Goal: Navigation & Orientation: Find specific page/section

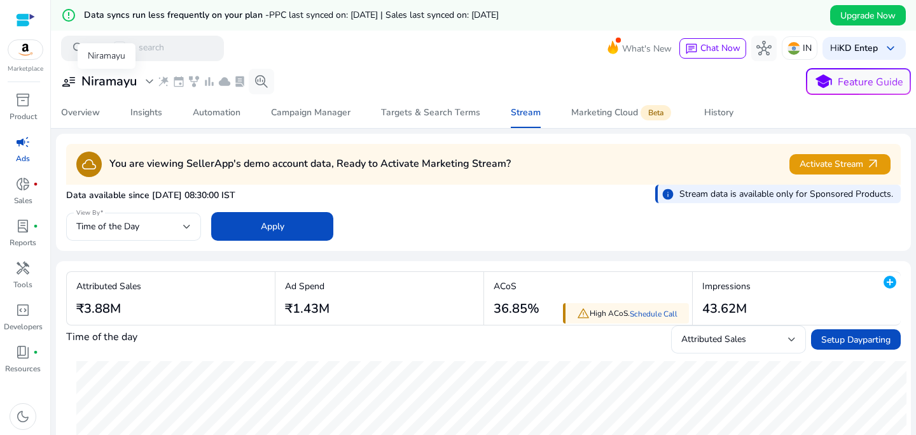
click at [144, 76] on span "expand_more" at bounding box center [149, 81] width 15 height 15
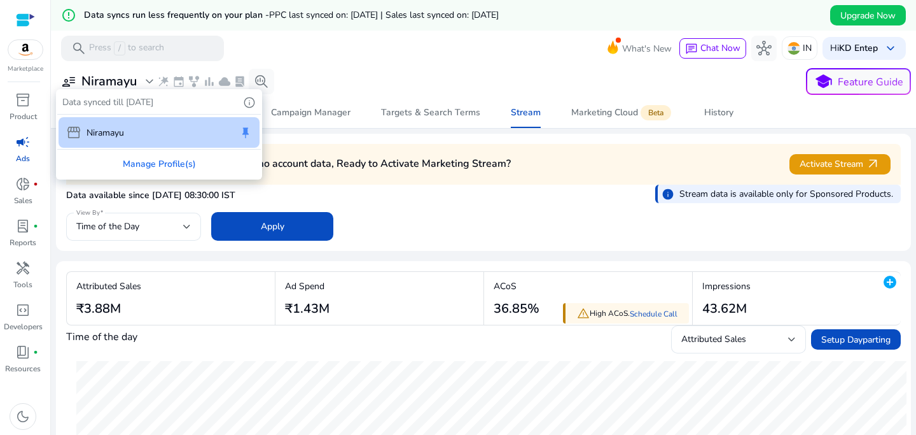
click at [165, 135] on div "storefront Niramayu keep" at bounding box center [159, 132] width 201 height 31
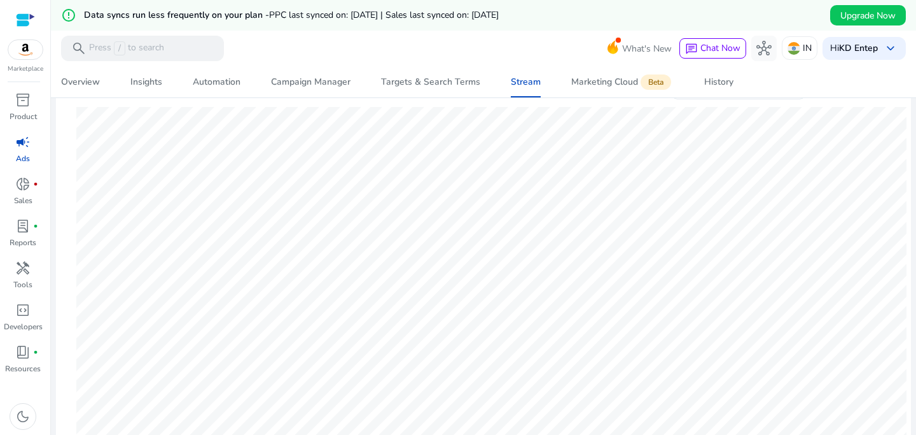
scroll to position [293, 0]
click at [29, 185] on span "donut_small" at bounding box center [22, 183] width 15 height 15
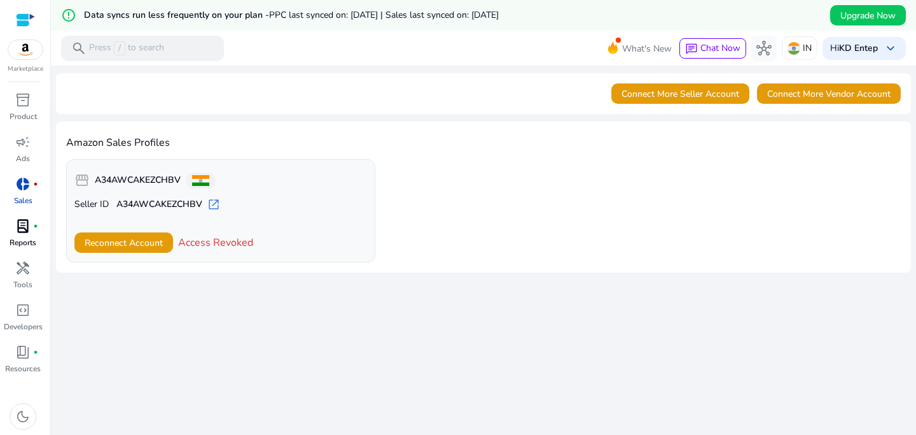
click at [24, 226] on span "lab_profile" at bounding box center [22, 225] width 15 height 15
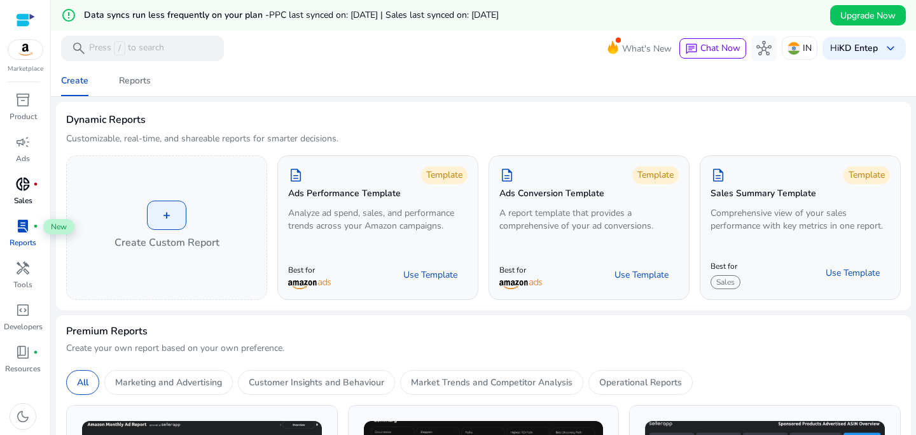
click at [11, 184] on div "donut_small fiber_manual_record" at bounding box center [23, 184] width 36 height 20
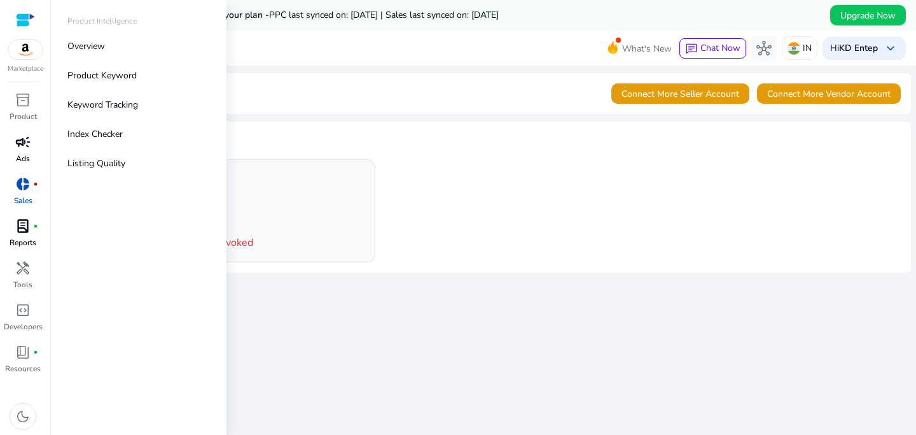
click at [26, 146] on span "campaign" at bounding box center [22, 141] width 15 height 15
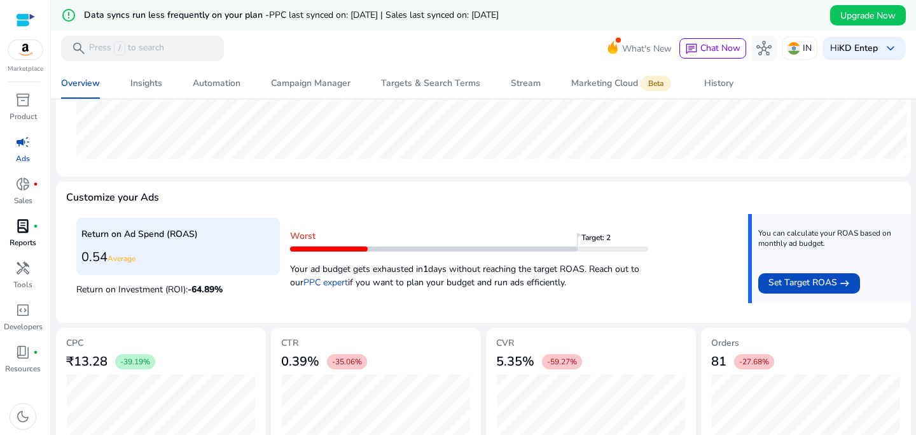
scroll to position [486, 0]
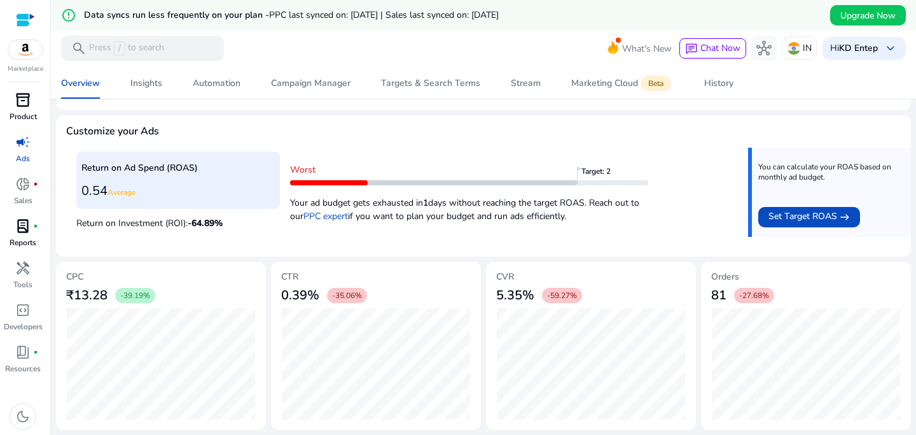
click at [26, 109] on div "inventory_2" at bounding box center [23, 100] width 36 height 20
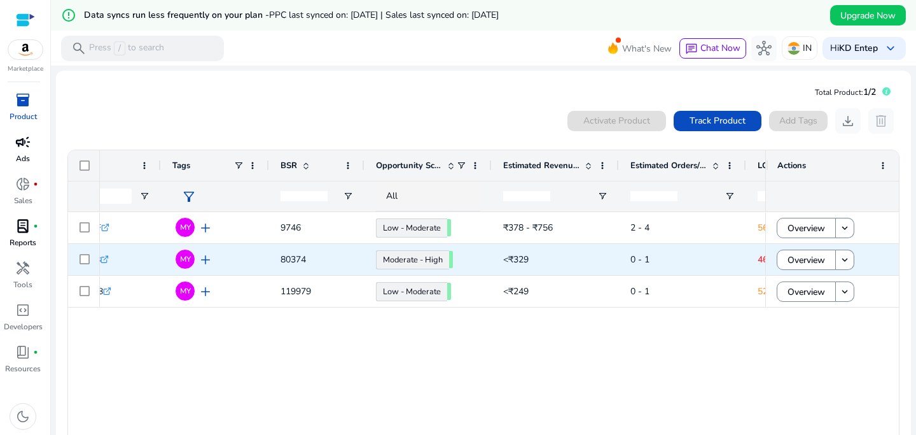
scroll to position [0, 363]
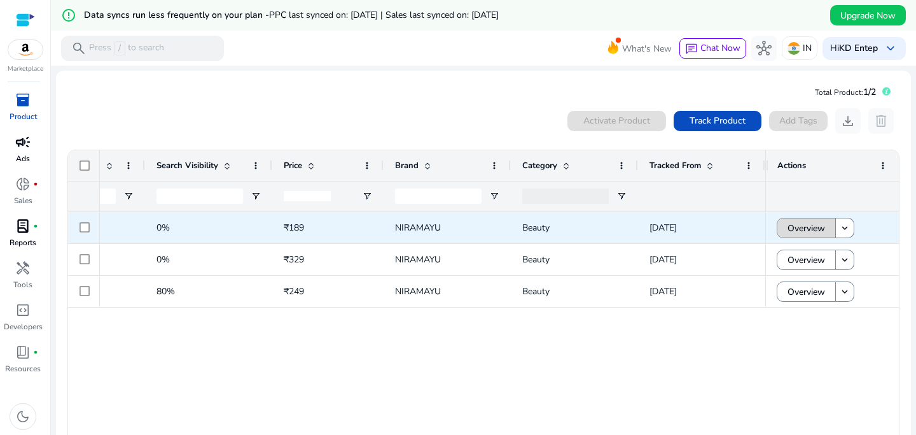
click at [810, 225] on span "Overview" at bounding box center [807, 228] width 38 height 26
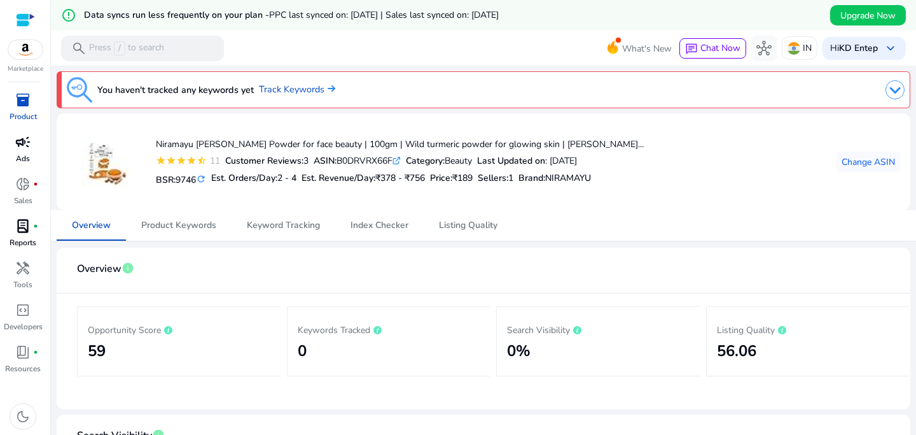
click at [31, 51] on img at bounding box center [25, 49] width 34 height 19
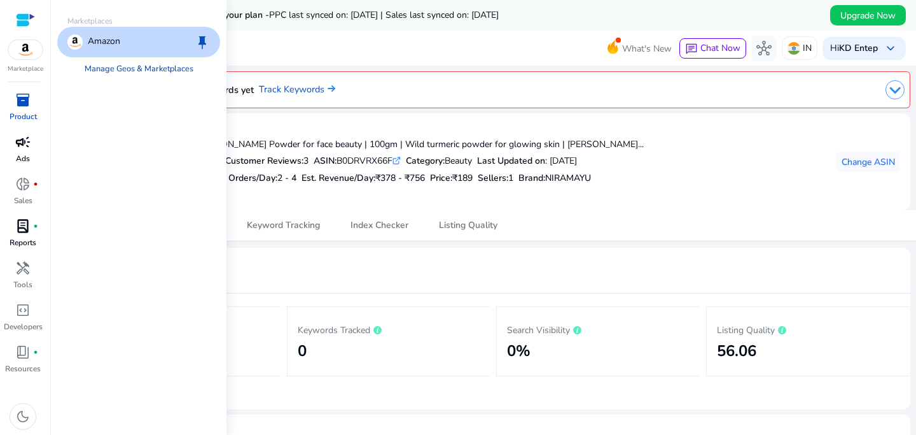
click at [112, 67] on link "Manage Geos & Marketplaces" at bounding box center [138, 68] width 129 height 23
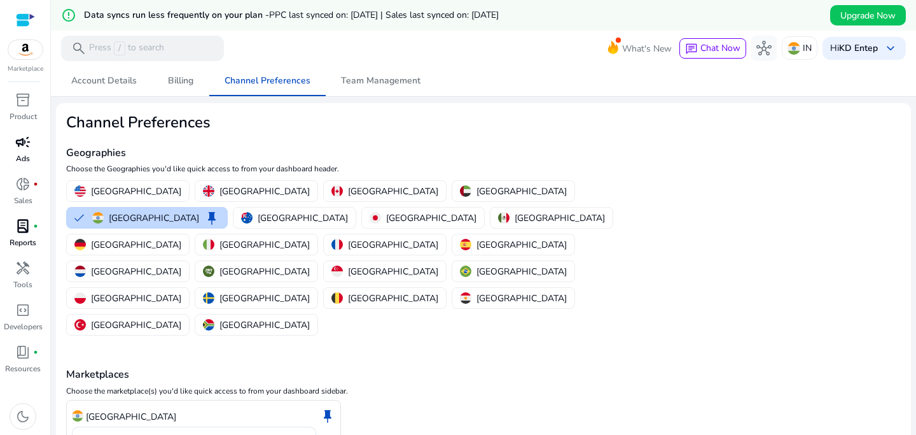
click at [29, 29] on div at bounding box center [25, 19] width 19 height 39
click at [29, 21] on div at bounding box center [25, 20] width 19 height 15
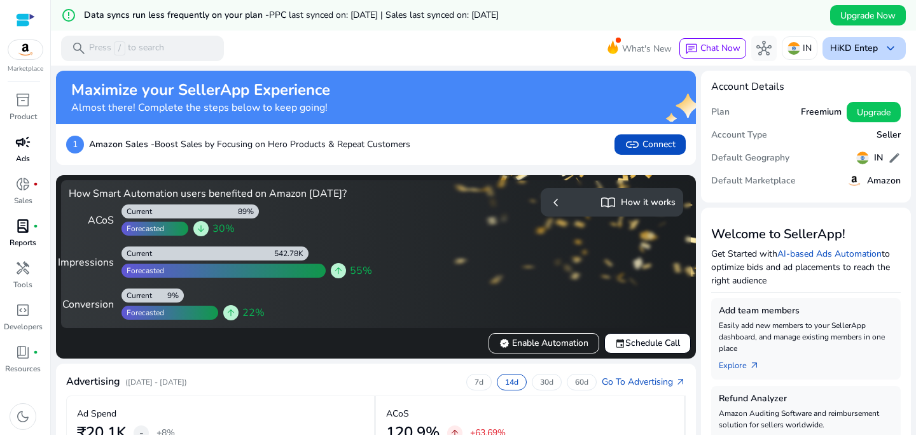
click at [874, 46] on div "Hi KD Entep keyboard_arrow_down" at bounding box center [864, 48] width 83 height 23
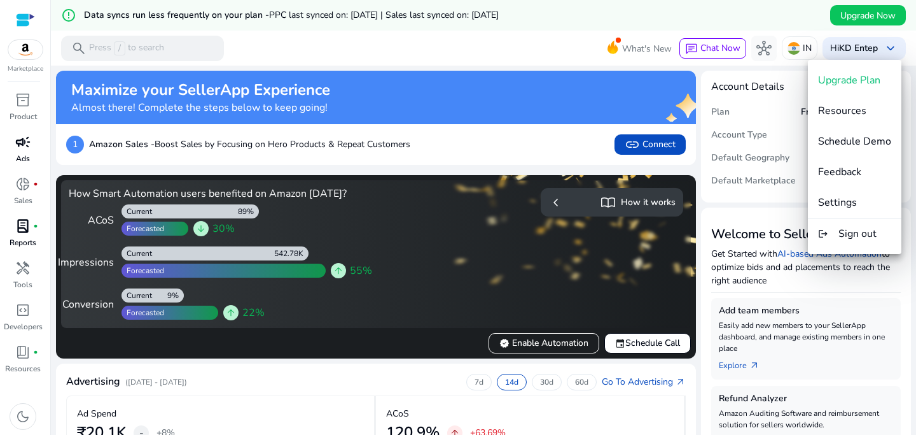
click at [843, 108] on span "Resources" at bounding box center [842, 111] width 48 height 14
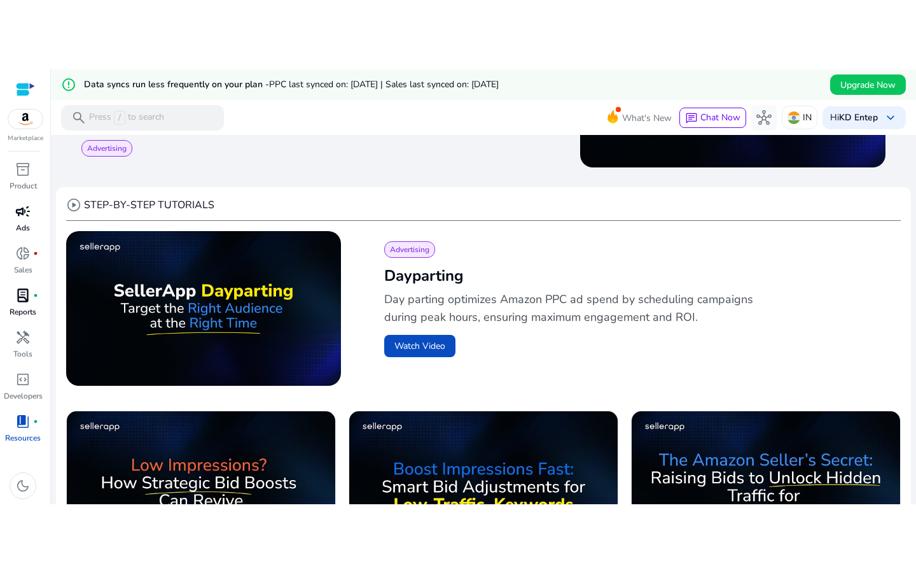
scroll to position [390, 0]
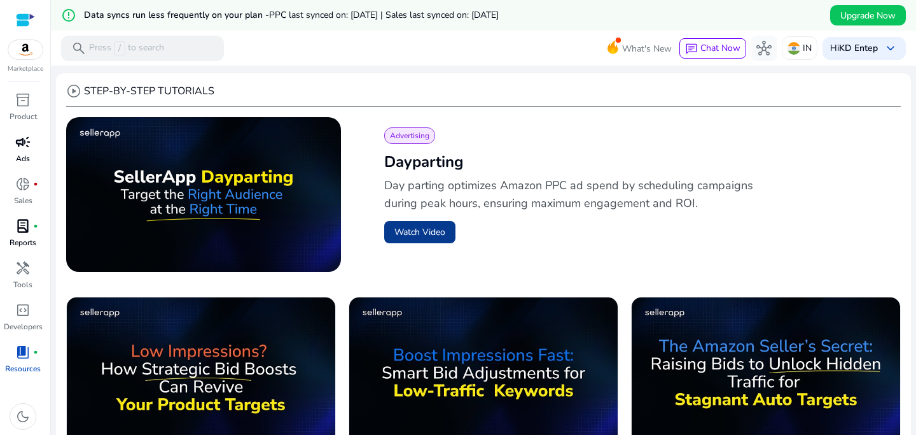
click at [424, 232] on button "Watch Video" at bounding box center [419, 232] width 71 height 22
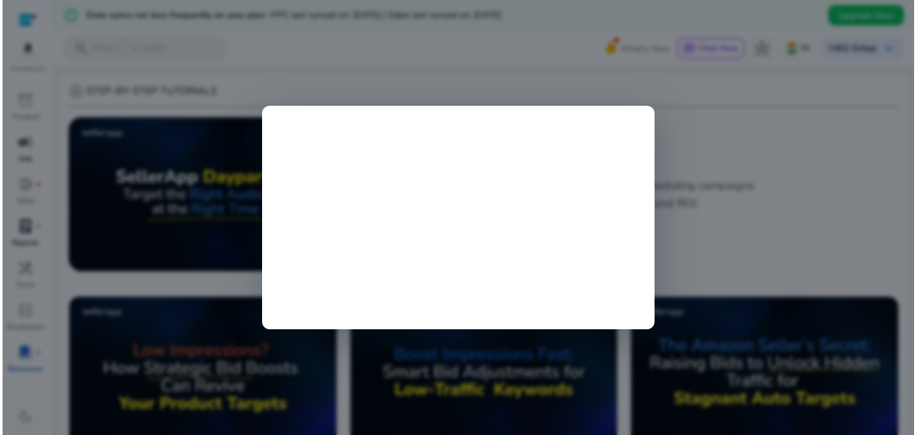
scroll to position [342, 0]
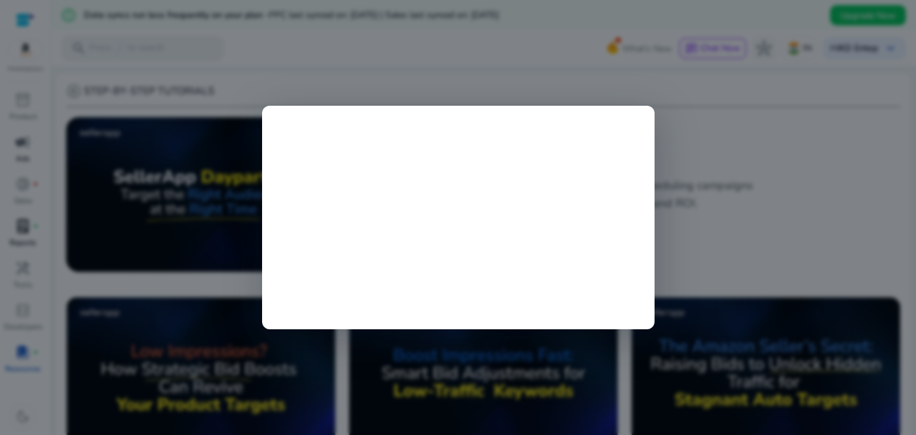
click at [752, 165] on div at bounding box center [458, 217] width 916 height 435
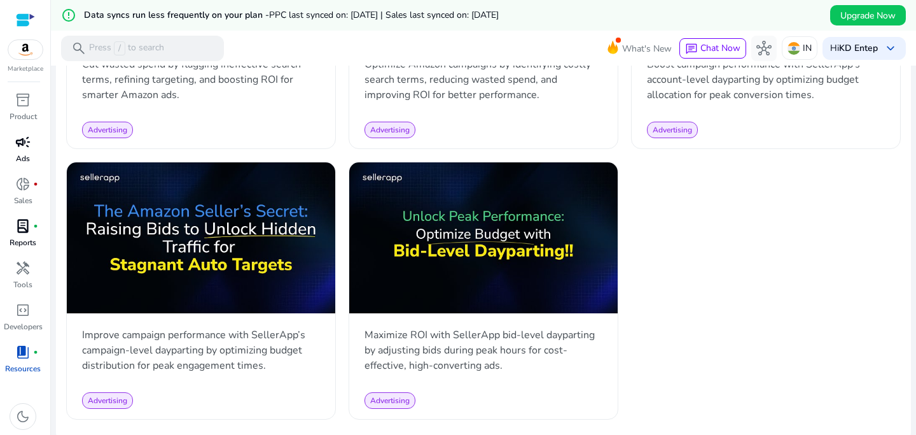
scroll to position [1606, 0]
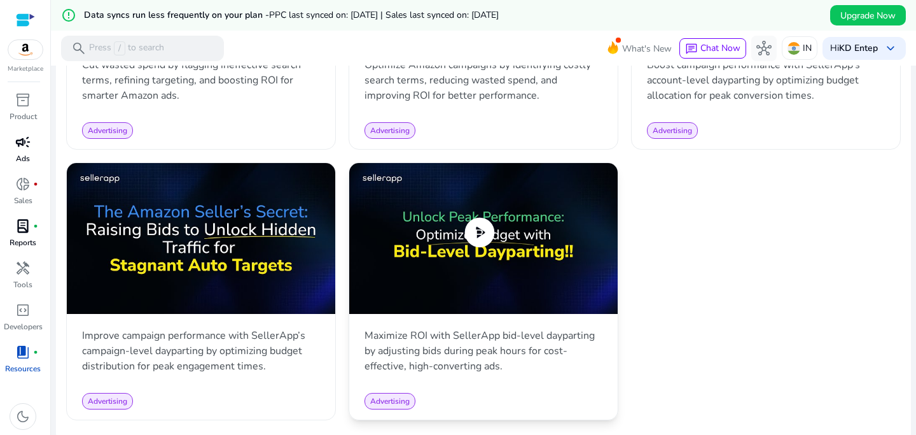
click at [482, 234] on span "play_circle" at bounding box center [480, 232] width 36 height 36
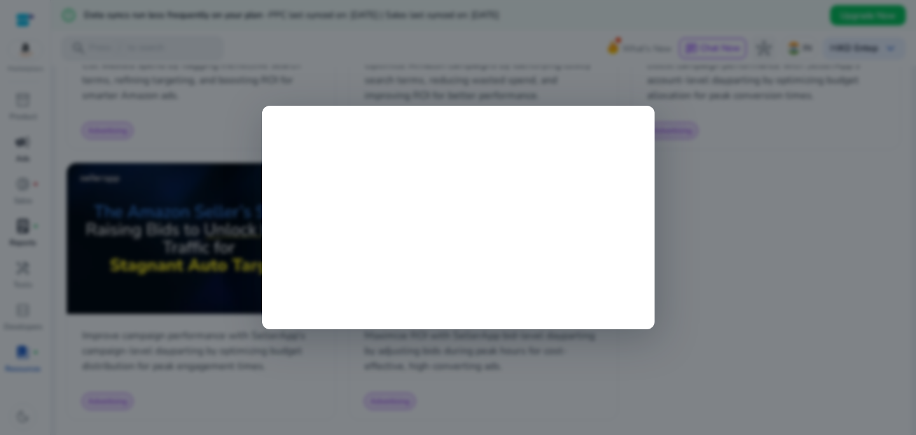
click at [678, 108] on div at bounding box center [458, 217] width 916 height 435
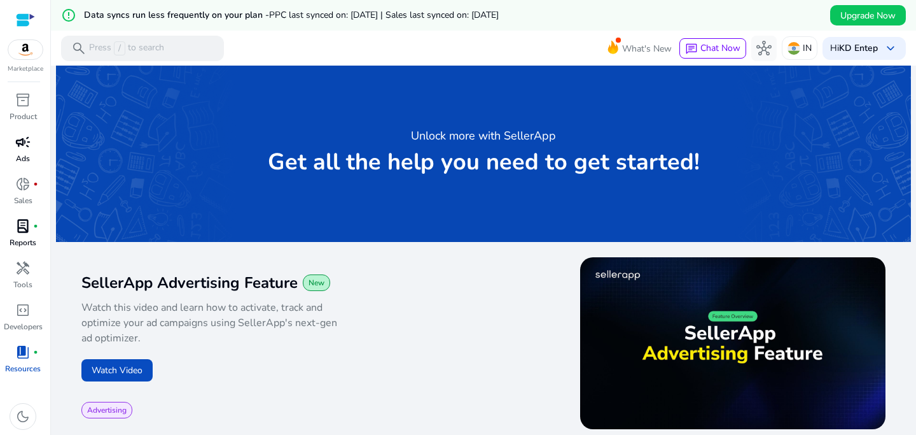
scroll to position [0, 0]
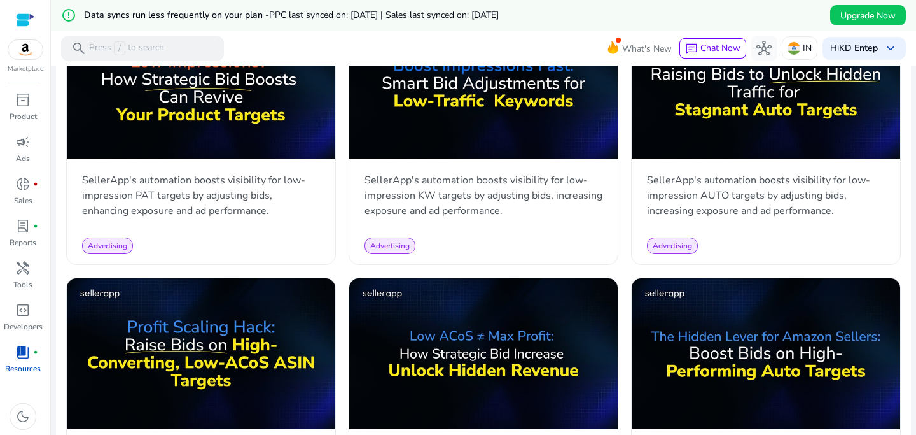
scroll to position [768, 0]
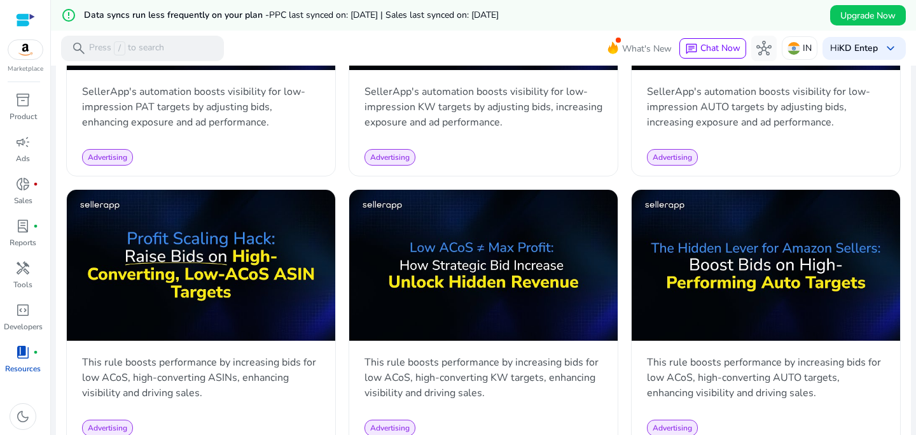
click at [32, 359] on div "book_4 fiber_manual_record" at bounding box center [23, 352] width 36 height 20
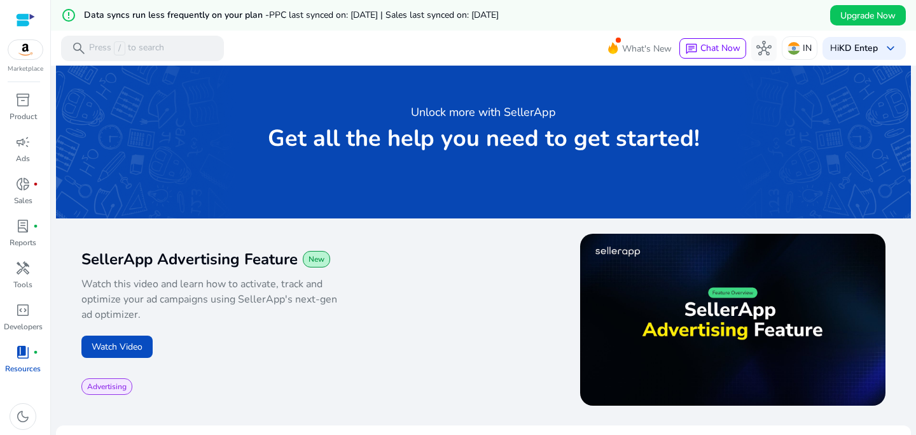
scroll to position [0, 0]
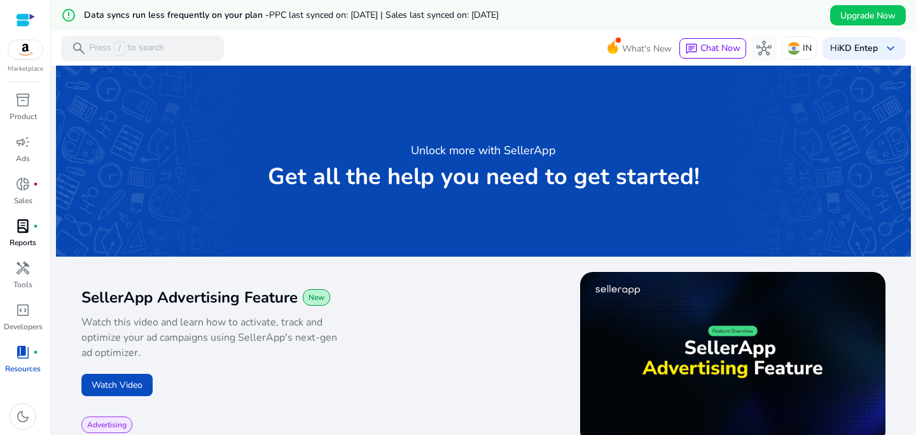
click at [25, 242] on p "Reports" at bounding box center [23, 242] width 27 height 11
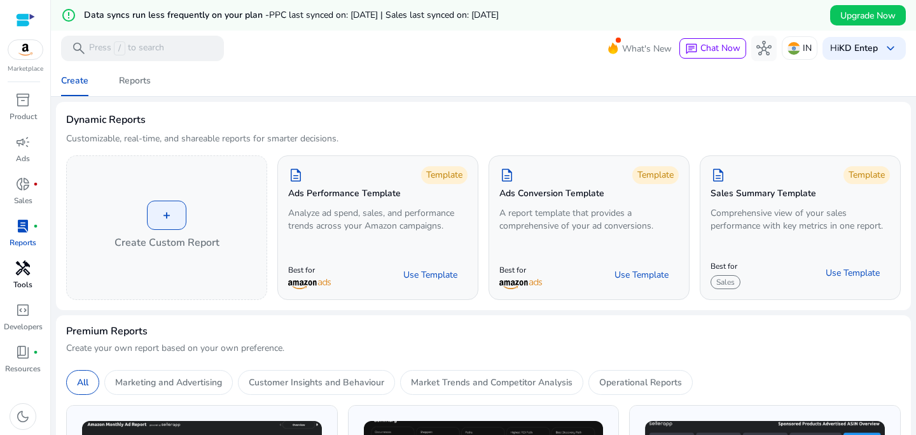
click at [31, 279] on p "Tools" at bounding box center [22, 284] width 19 height 11
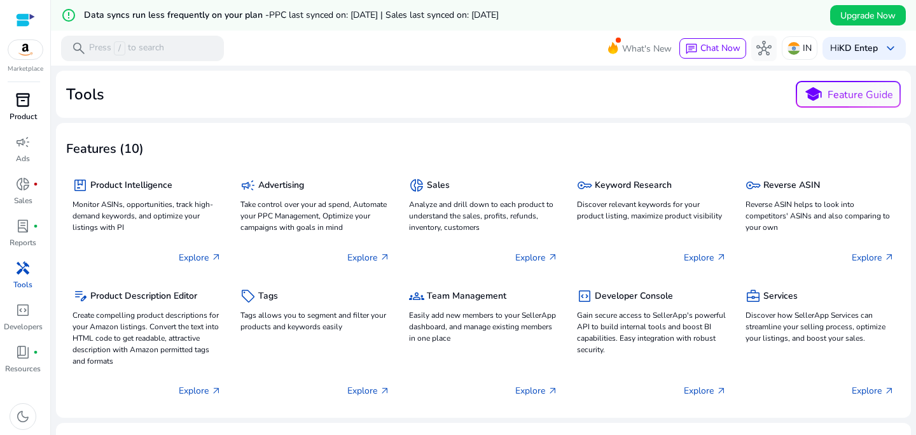
click at [29, 107] on span "inventory_2" at bounding box center [22, 99] width 15 height 15
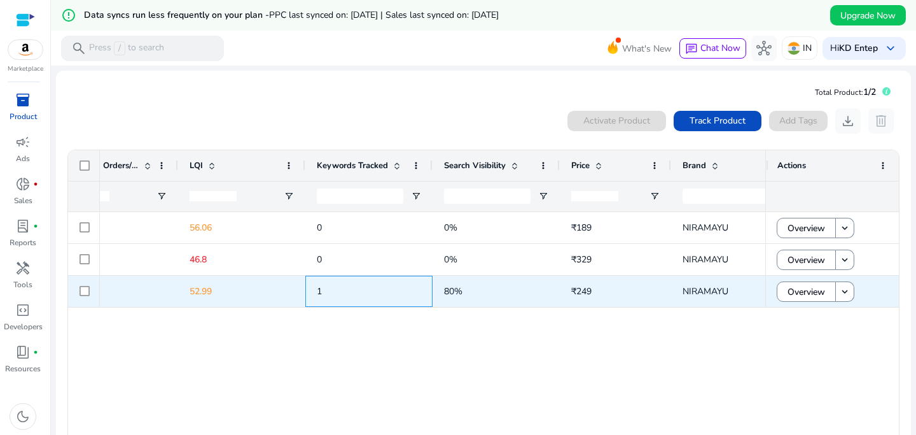
click at [319, 290] on span "1" at bounding box center [319, 291] width 5 height 12
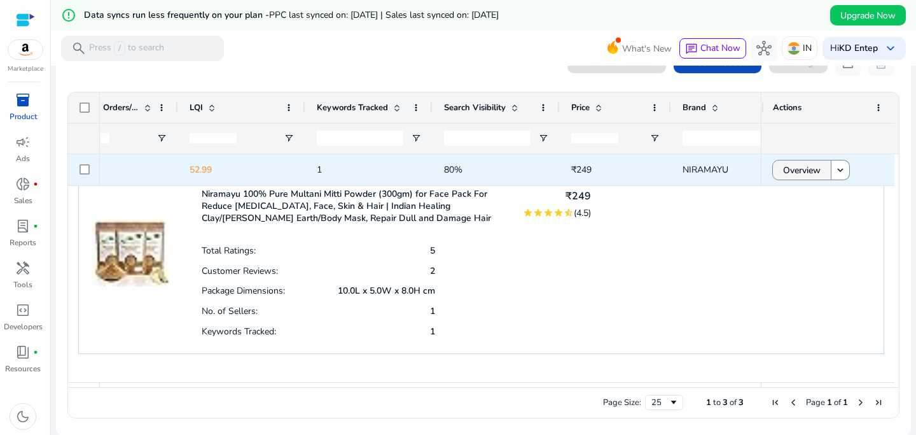
click at [804, 181] on span "Overview" at bounding box center [802, 170] width 38 height 26
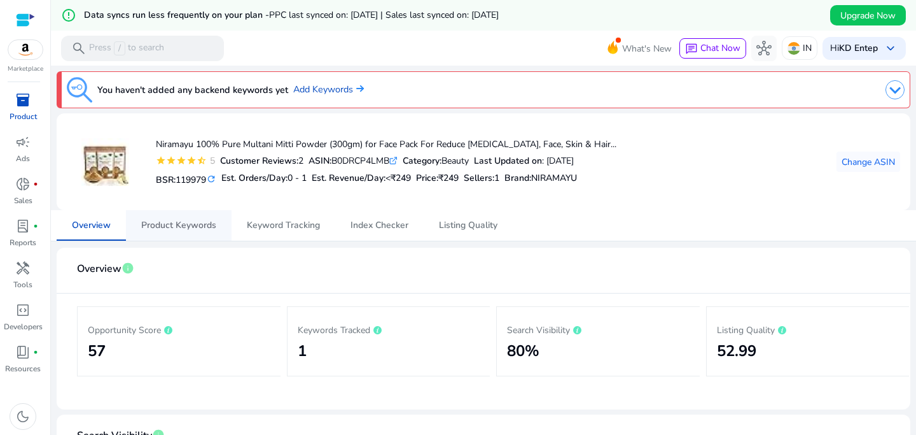
click at [176, 234] on span "Product Keywords" at bounding box center [178, 225] width 75 height 31
